Goal: Task Accomplishment & Management: Complete application form

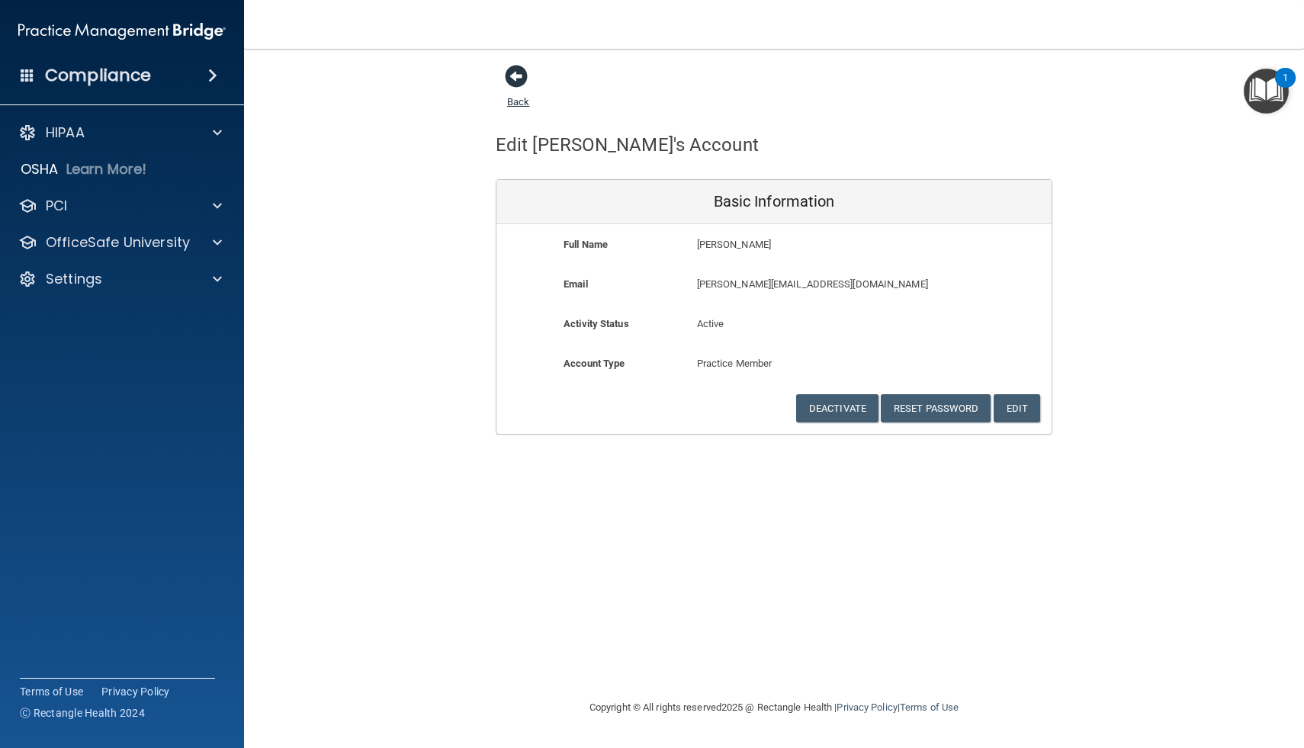
click at [517, 74] on span at bounding box center [516, 76] width 23 height 23
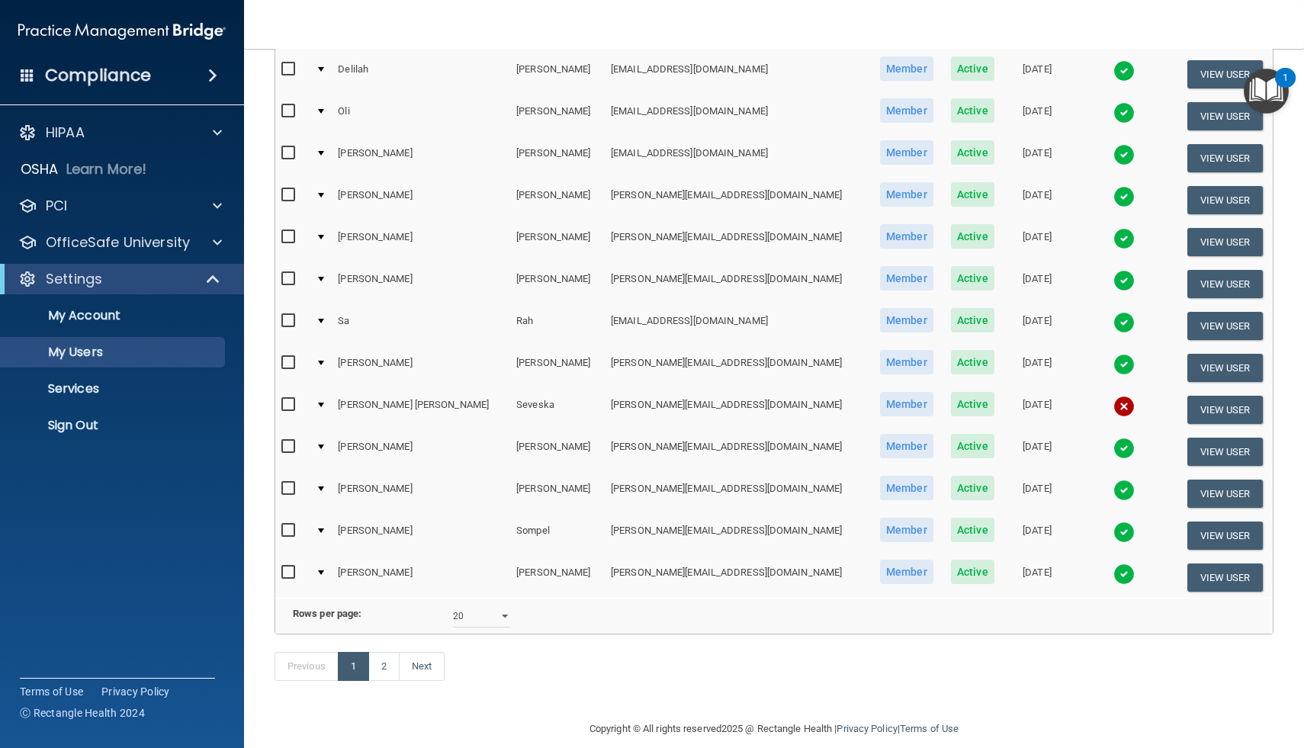
scroll to position [473, 0]
click at [503, 619] on select "10 20 30 40 all" at bounding box center [481, 617] width 57 height 23
select select "23"
click at [453, 606] on select "10 20 30 40 all" at bounding box center [481, 617] width 57 height 23
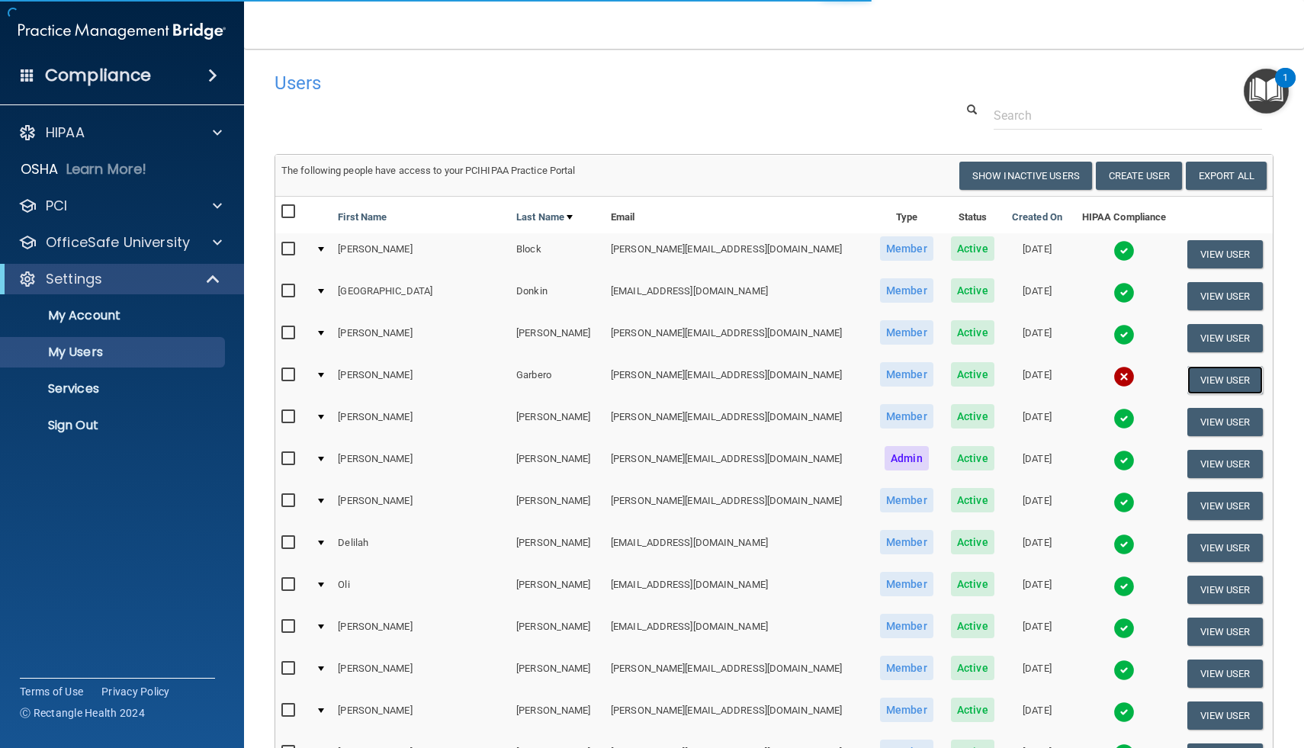
click at [1209, 381] on button "View User" at bounding box center [1224, 380] width 75 height 28
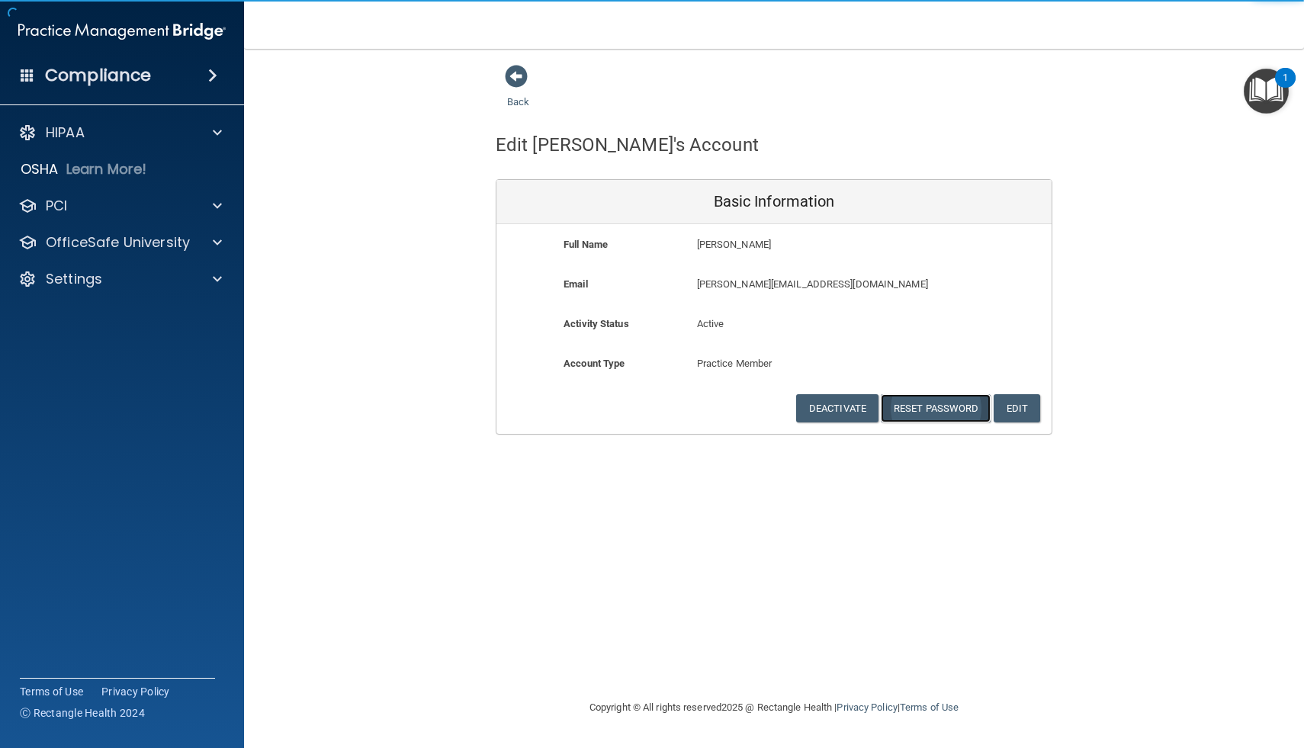
click at [933, 404] on button "Reset Password" at bounding box center [936, 408] width 110 height 28
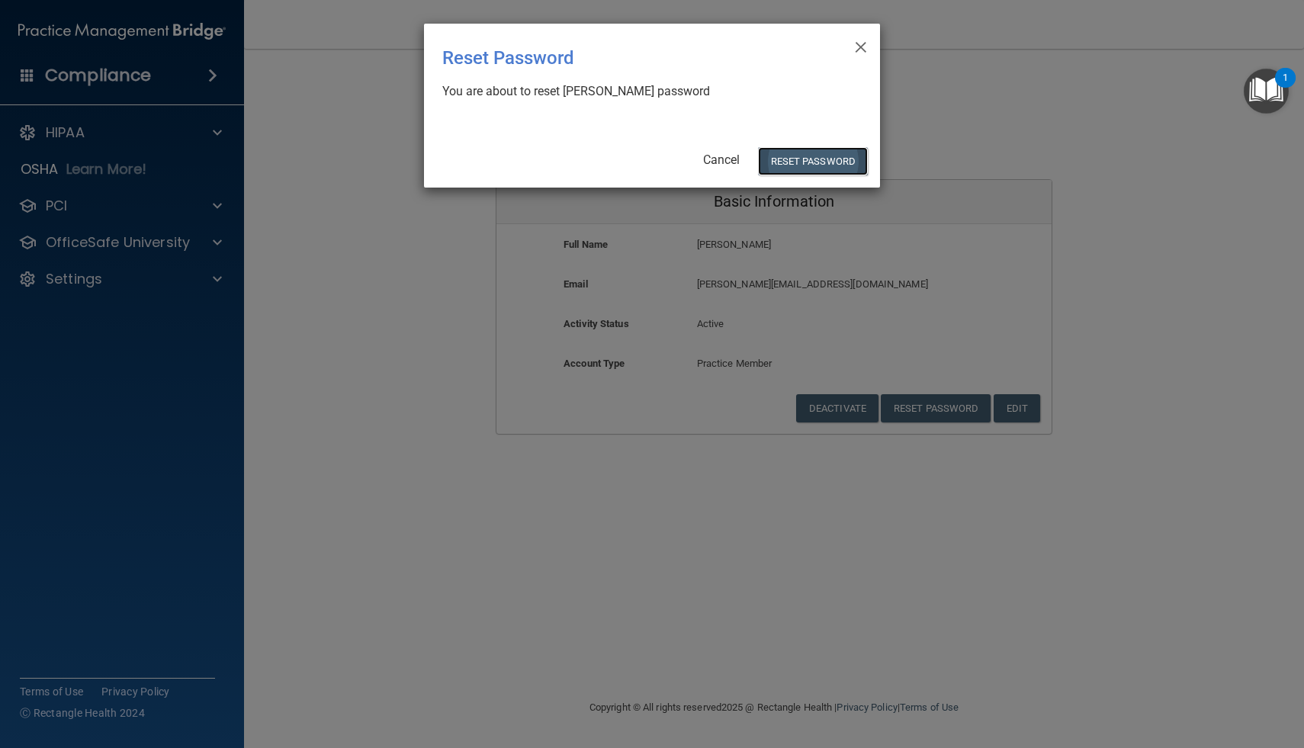
click at [824, 165] on button "Reset Password" at bounding box center [813, 161] width 110 height 28
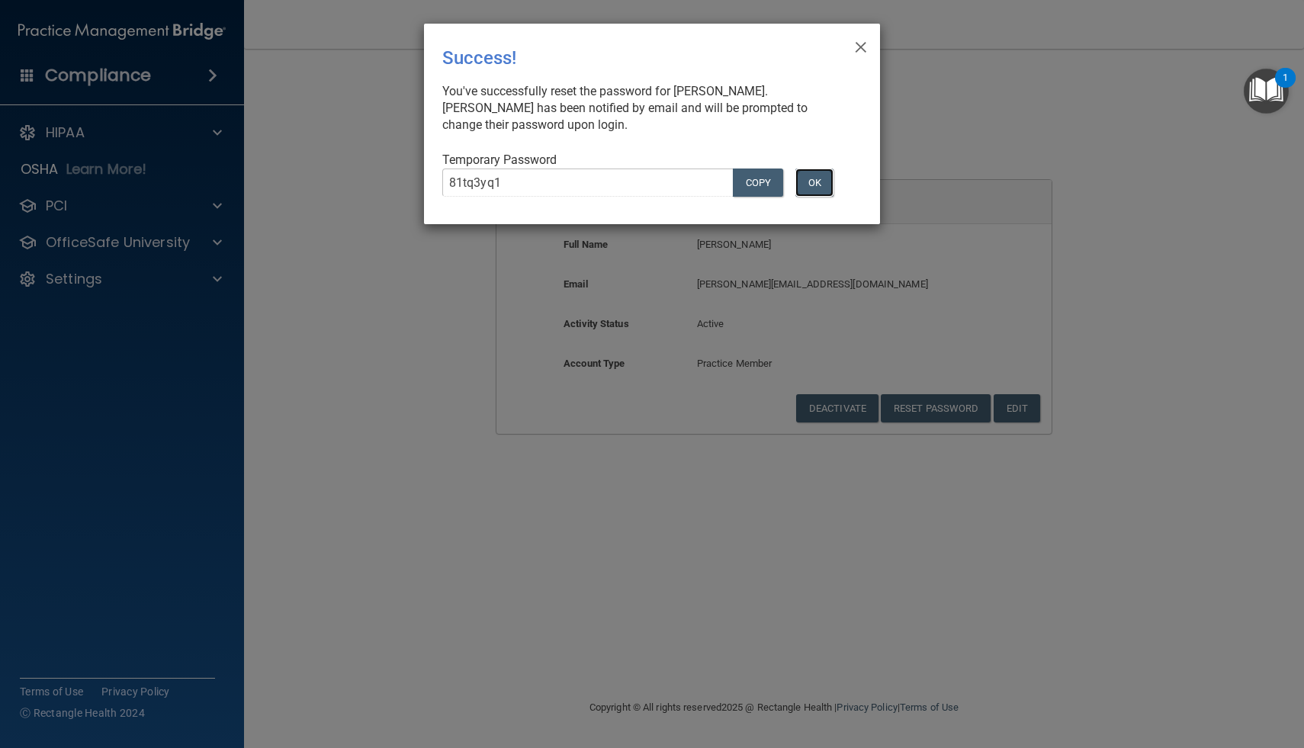
click at [821, 182] on button "OK" at bounding box center [814, 183] width 38 height 28
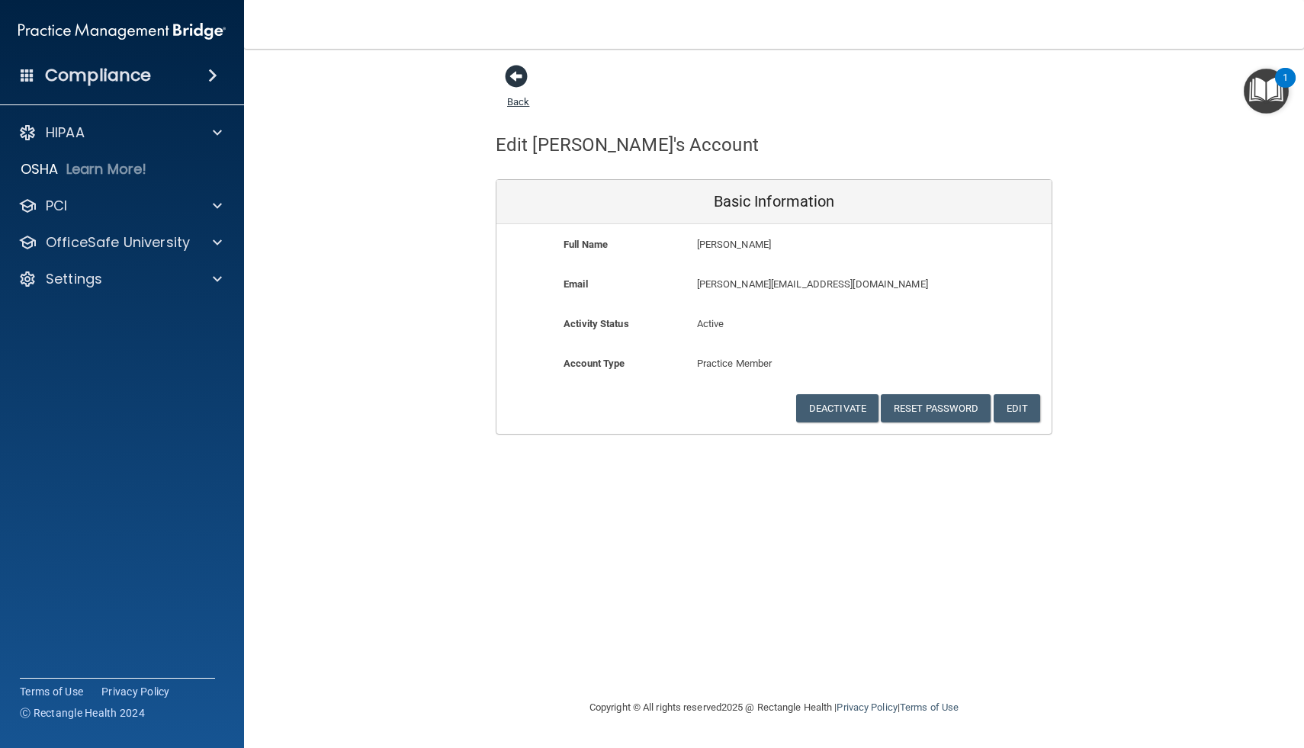
click at [521, 98] on link "Back" at bounding box center [518, 93] width 22 height 30
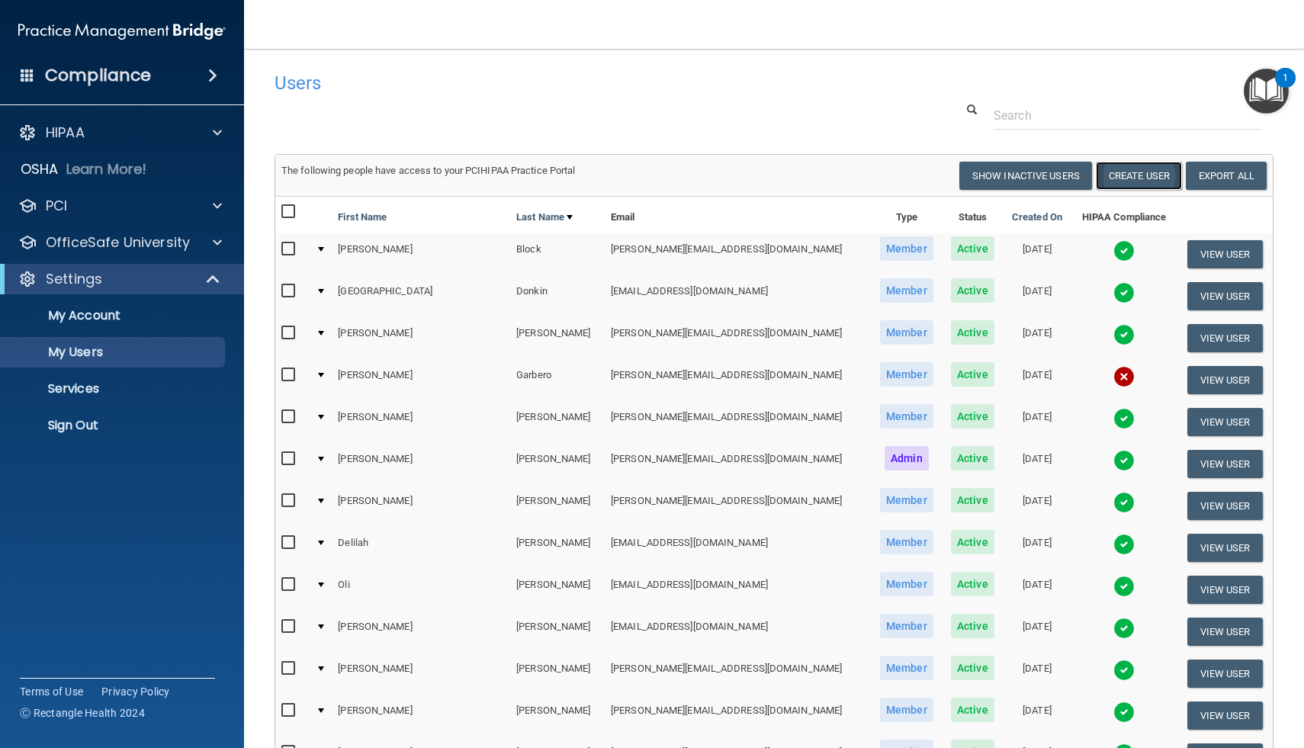
click at [1151, 168] on button "Create User" at bounding box center [1139, 176] width 86 height 28
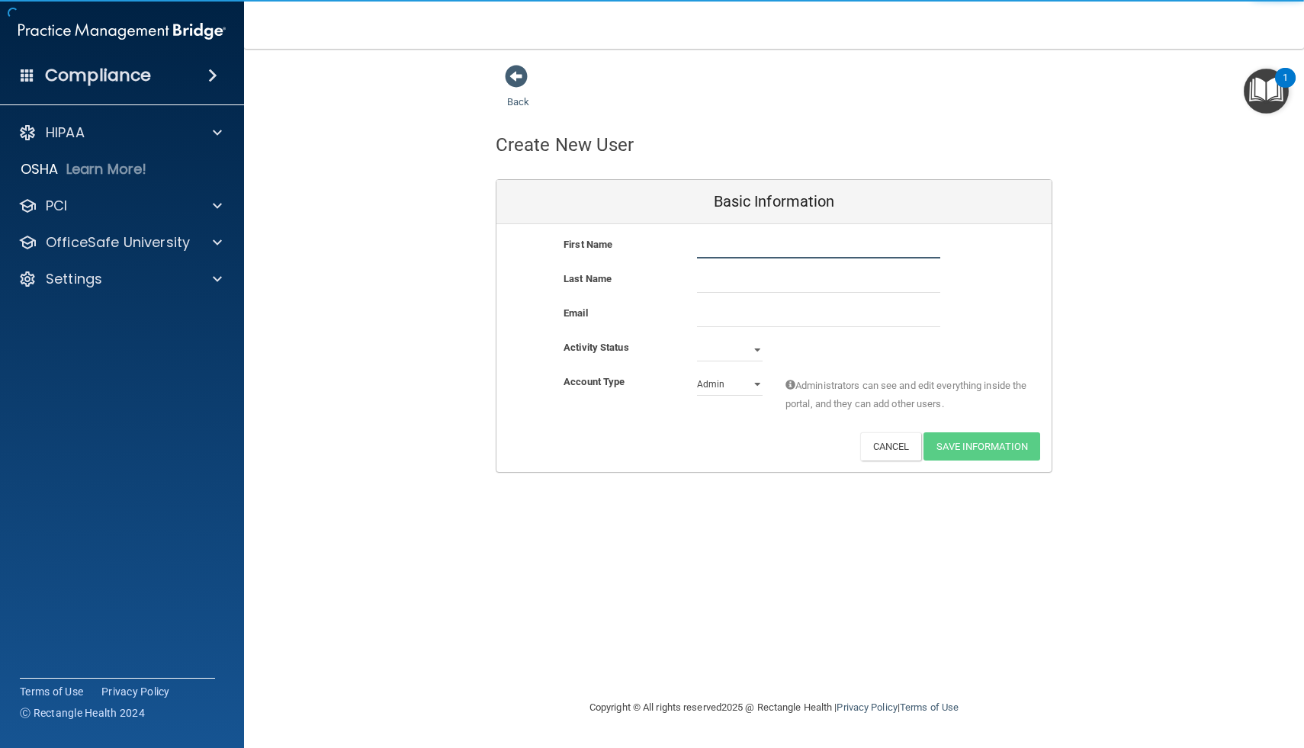
click at [720, 248] on input "text" at bounding box center [818, 247] width 243 height 23
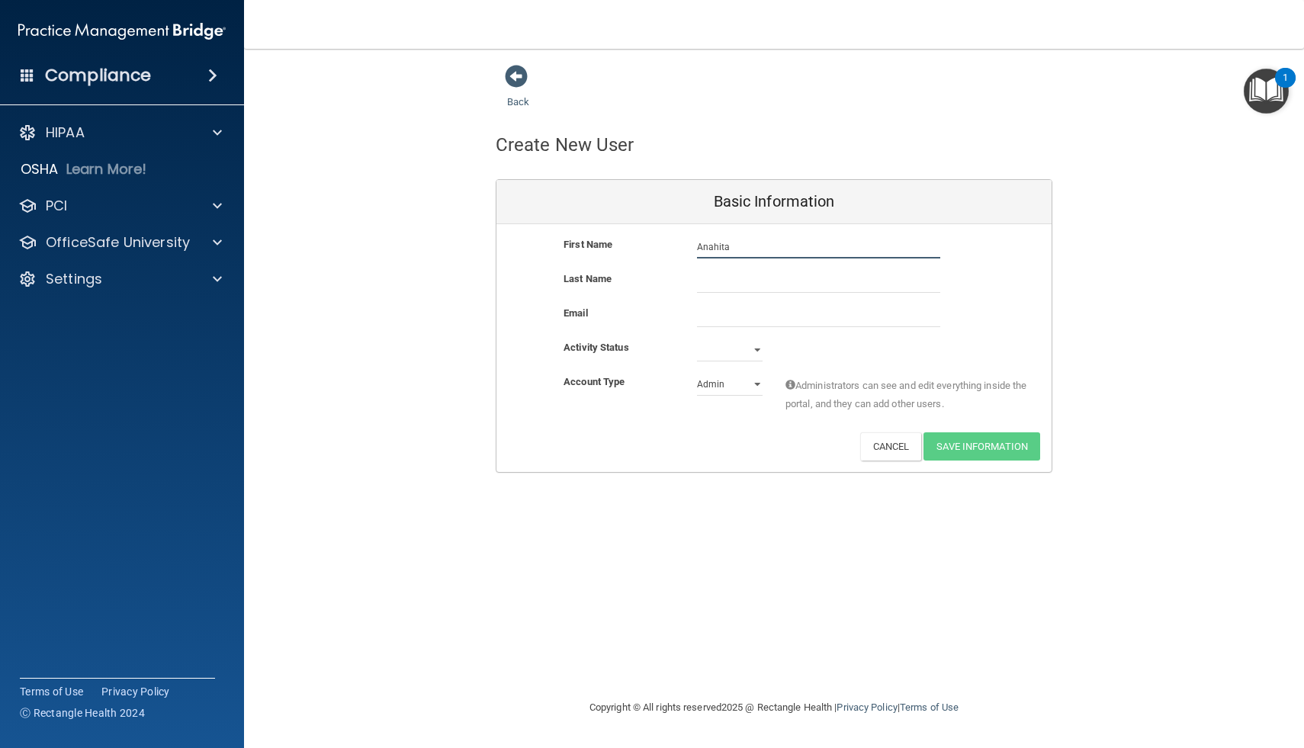
type input "Anahita"
click at [718, 279] on input "text" at bounding box center [818, 281] width 243 height 23
type input "[PERSON_NAME]"
click at [731, 318] on input "email" at bounding box center [818, 315] width 243 height 23
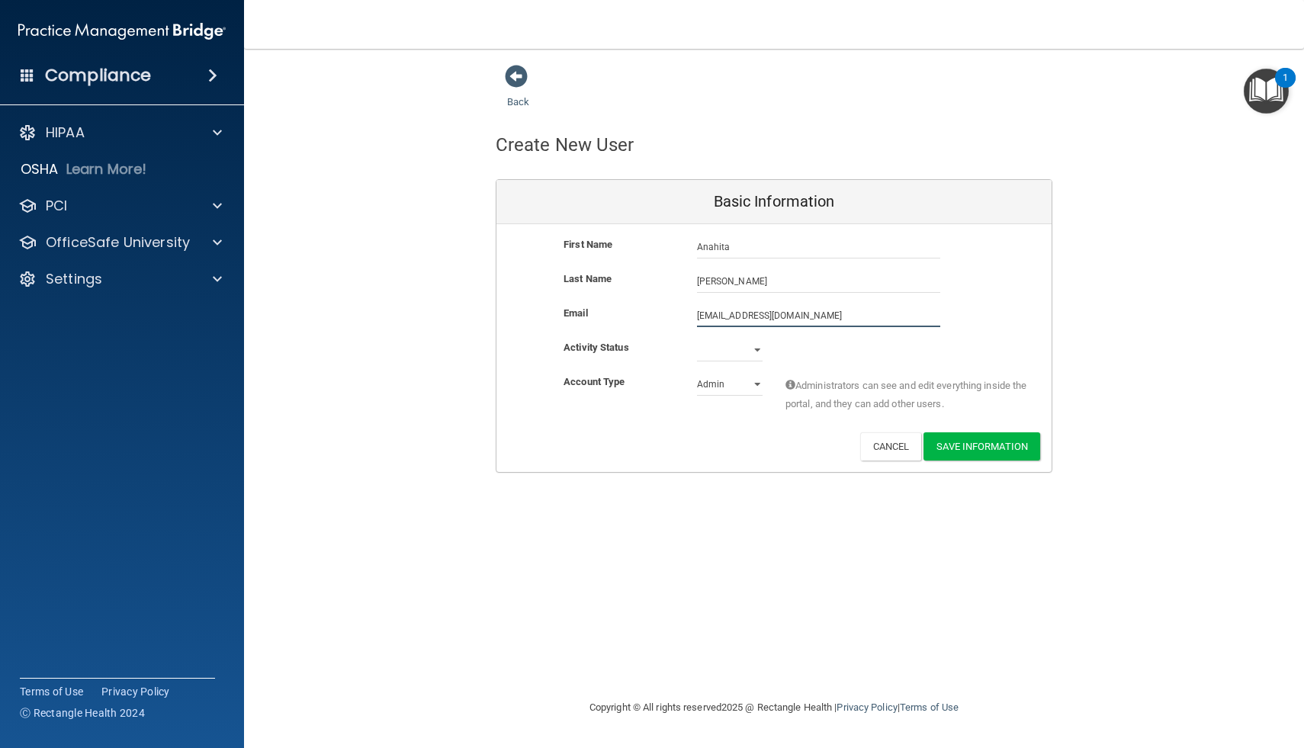
type input "[EMAIL_ADDRESS][DOMAIN_NAME]"
click at [716, 351] on select "Active Inactive" at bounding box center [730, 350] width 66 height 23
select select "active"
click at [697, 339] on select "Active Inactive" at bounding box center [730, 350] width 66 height 23
click at [724, 386] on select "Admin Member" at bounding box center [730, 384] width 66 height 23
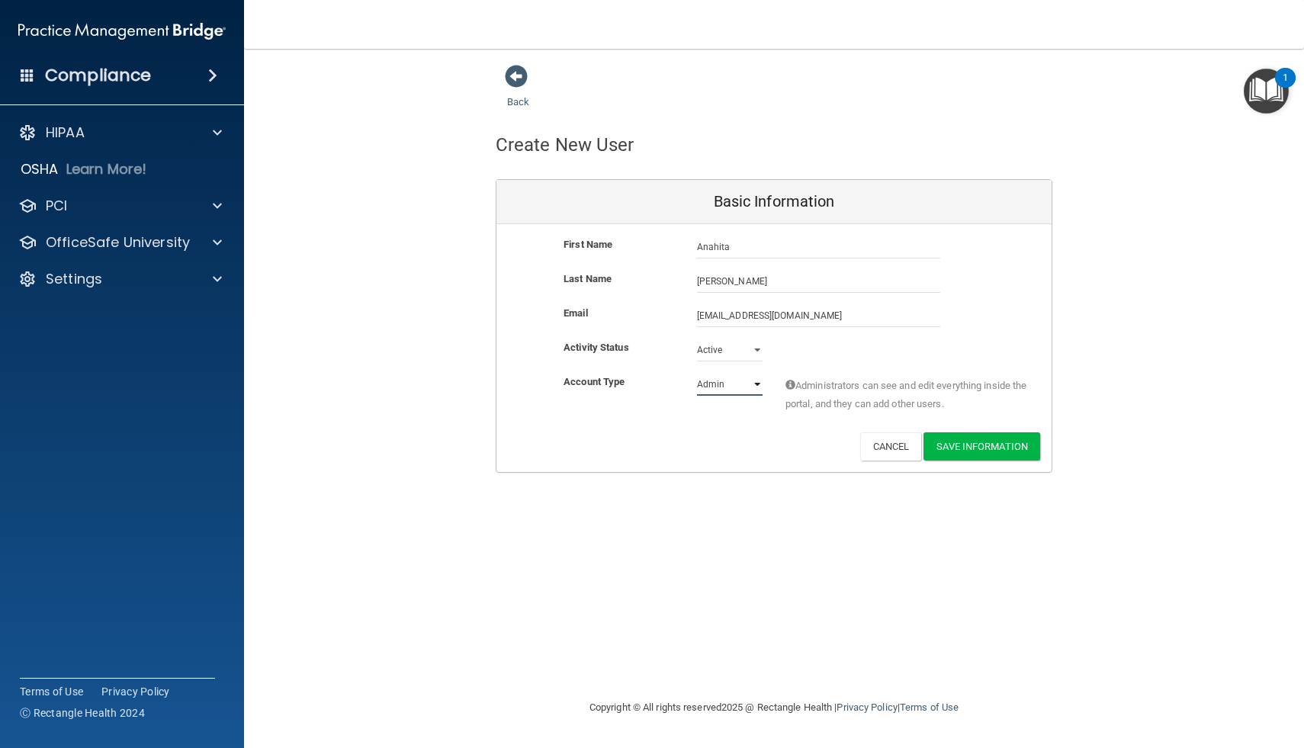
select select "practice_member"
click at [697, 373] on select "Admin Member" at bounding box center [730, 384] width 66 height 23
click at [992, 445] on button "Save Information" at bounding box center [982, 446] width 117 height 28
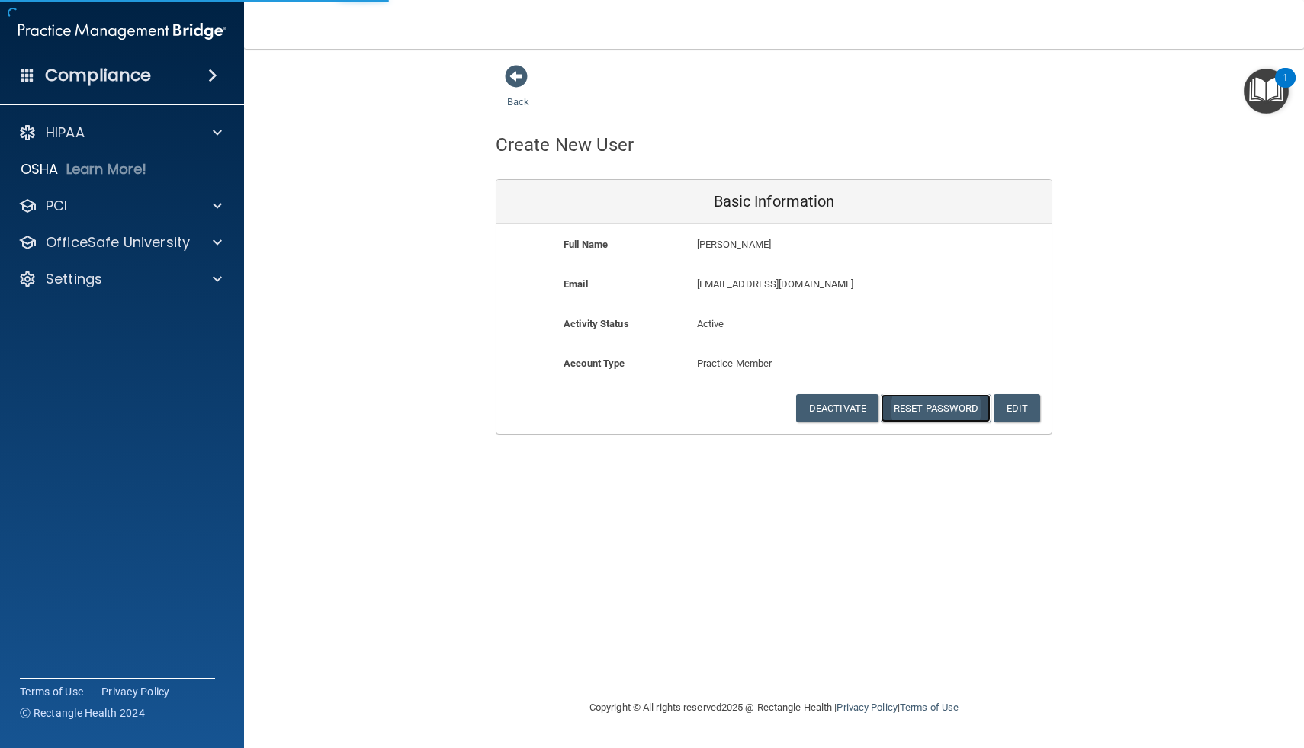
click at [929, 411] on button "Reset Password" at bounding box center [936, 408] width 110 height 28
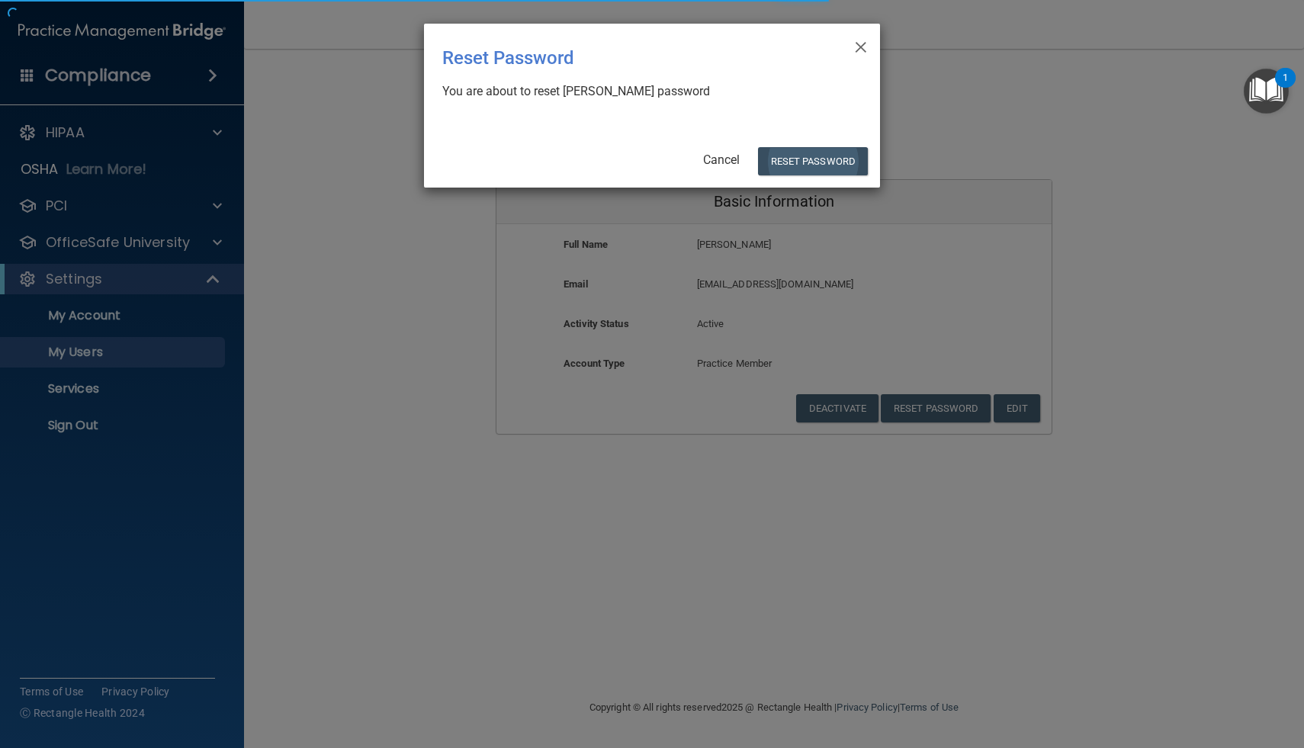
select select "20"
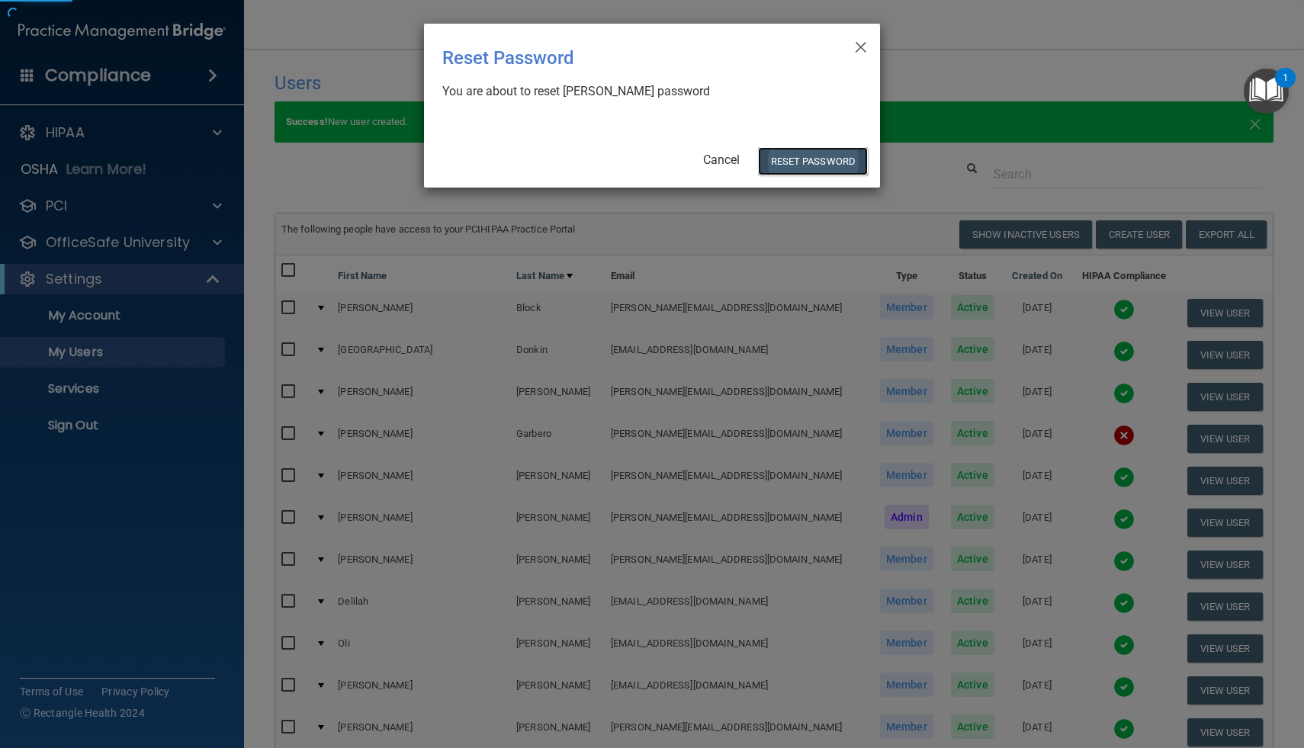
click at [823, 164] on button "Reset Password" at bounding box center [813, 161] width 110 height 28
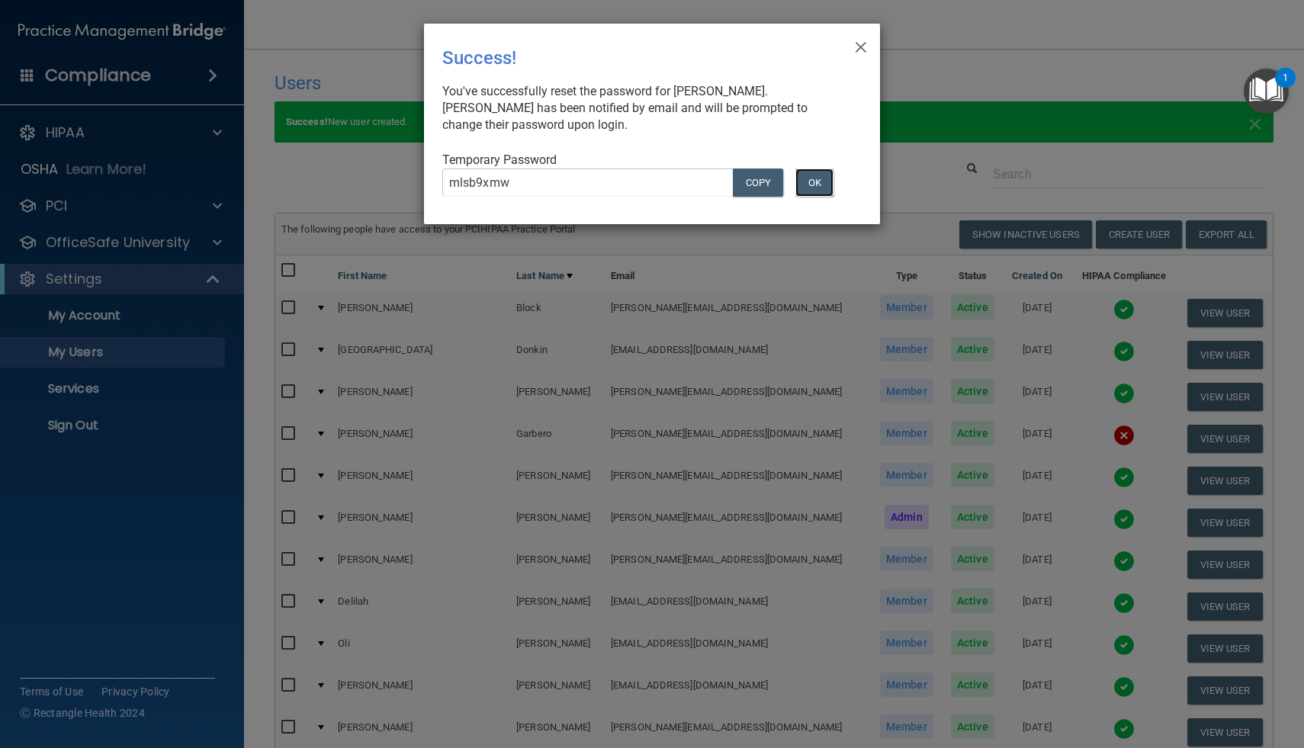
click at [817, 184] on button "OK" at bounding box center [814, 183] width 38 height 28
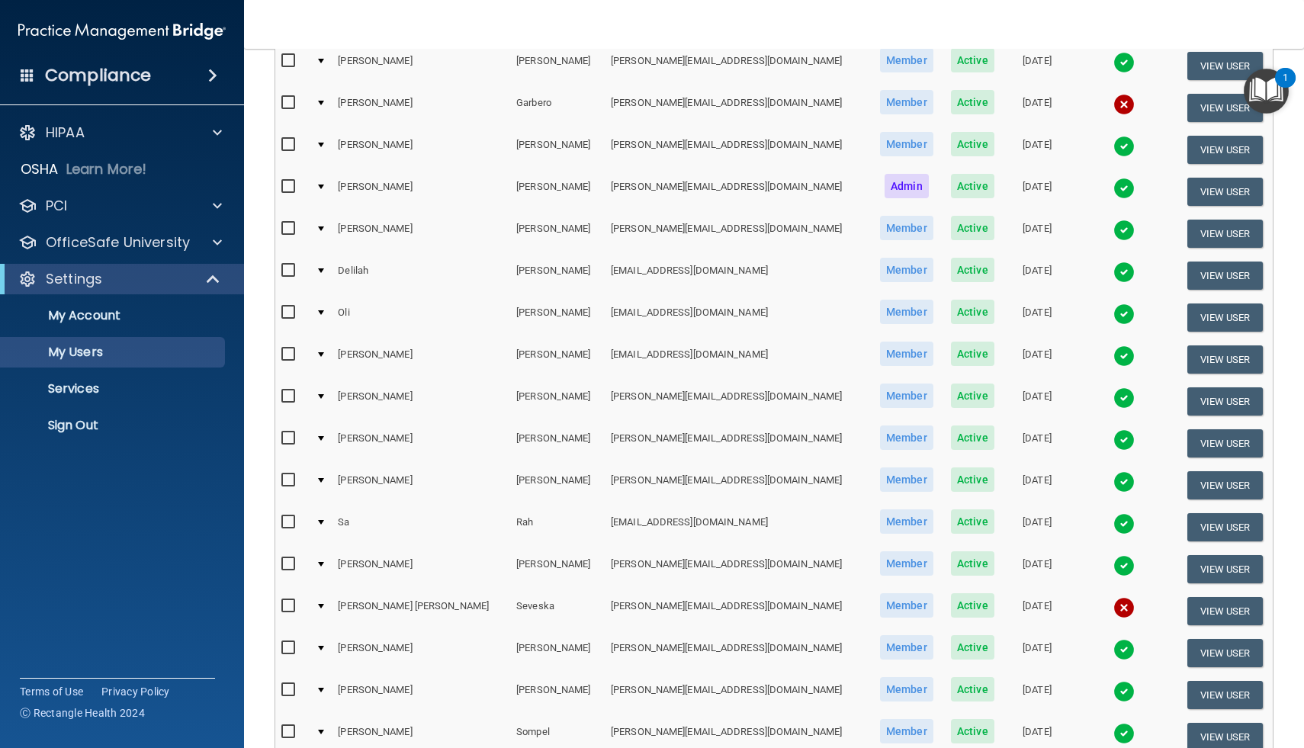
scroll to position [316, 0]
